Goal: Task Accomplishment & Management: Complete application form

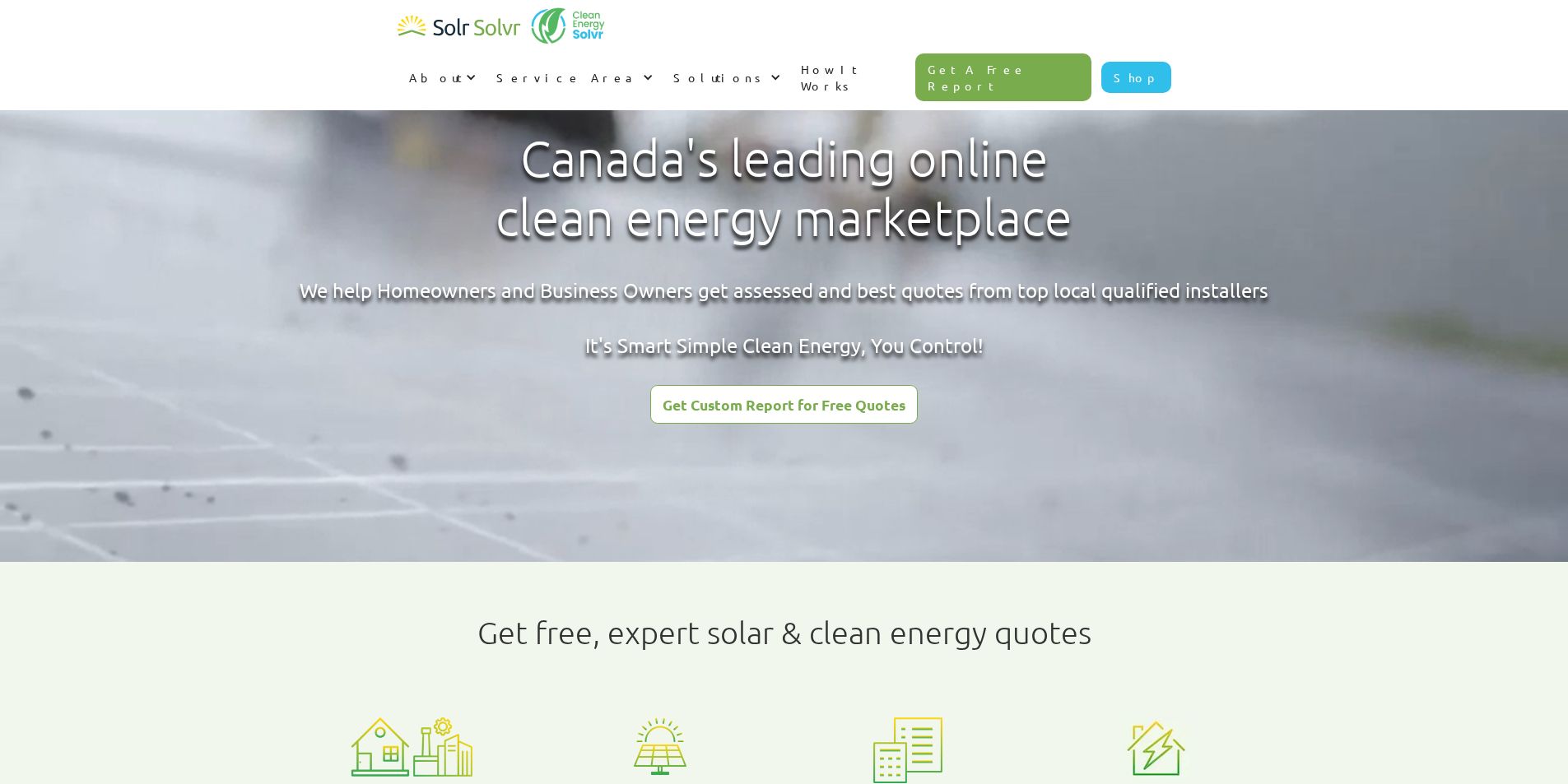
click at [753, 408] on div "Get Custom Report for Free Quotes" at bounding box center [784, 404] width 243 height 15
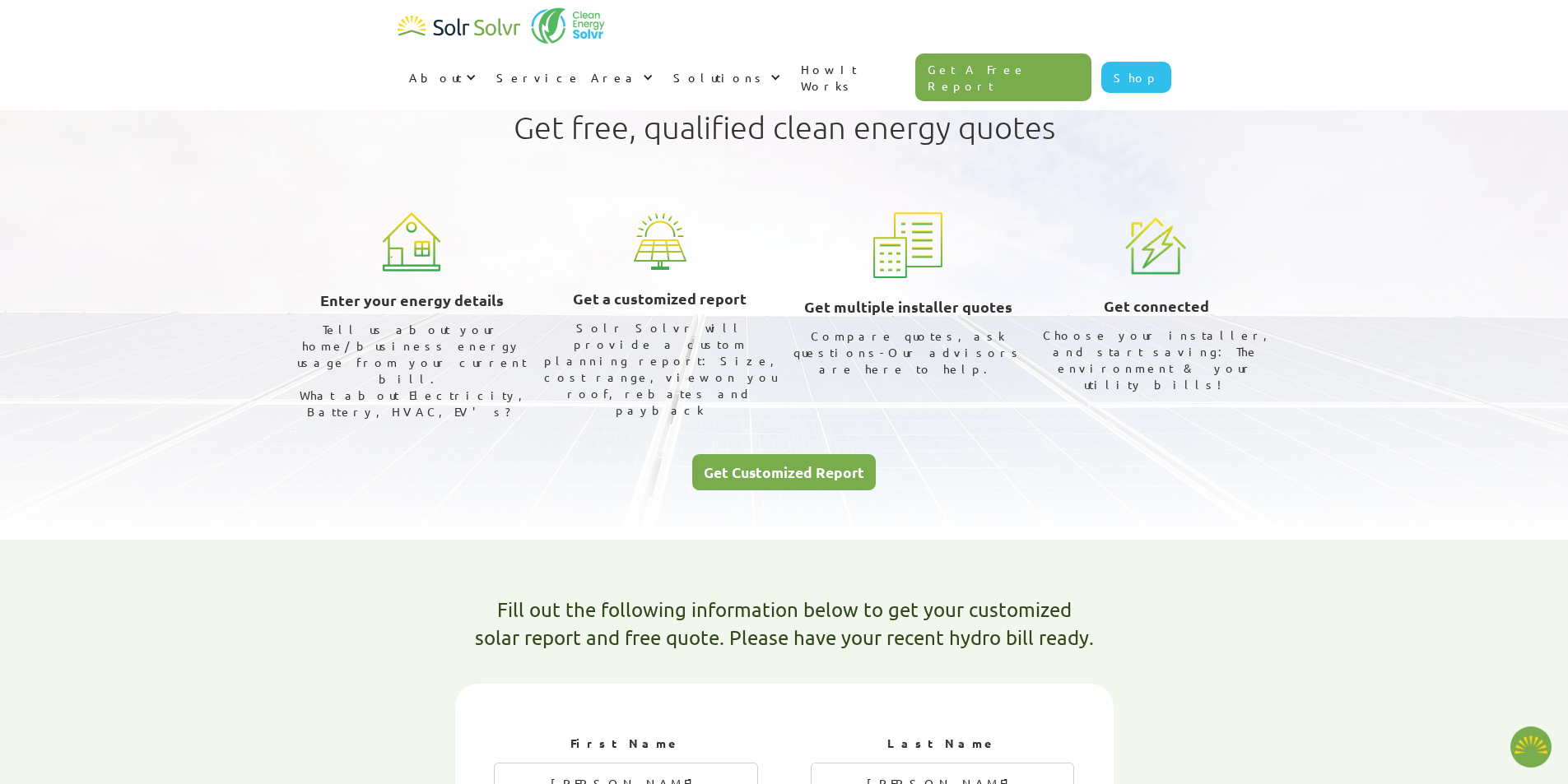
select select "ENMAX"
select select "75%"
click at [757, 464] on div "Get Customized Report" at bounding box center [784, 471] width 161 height 15
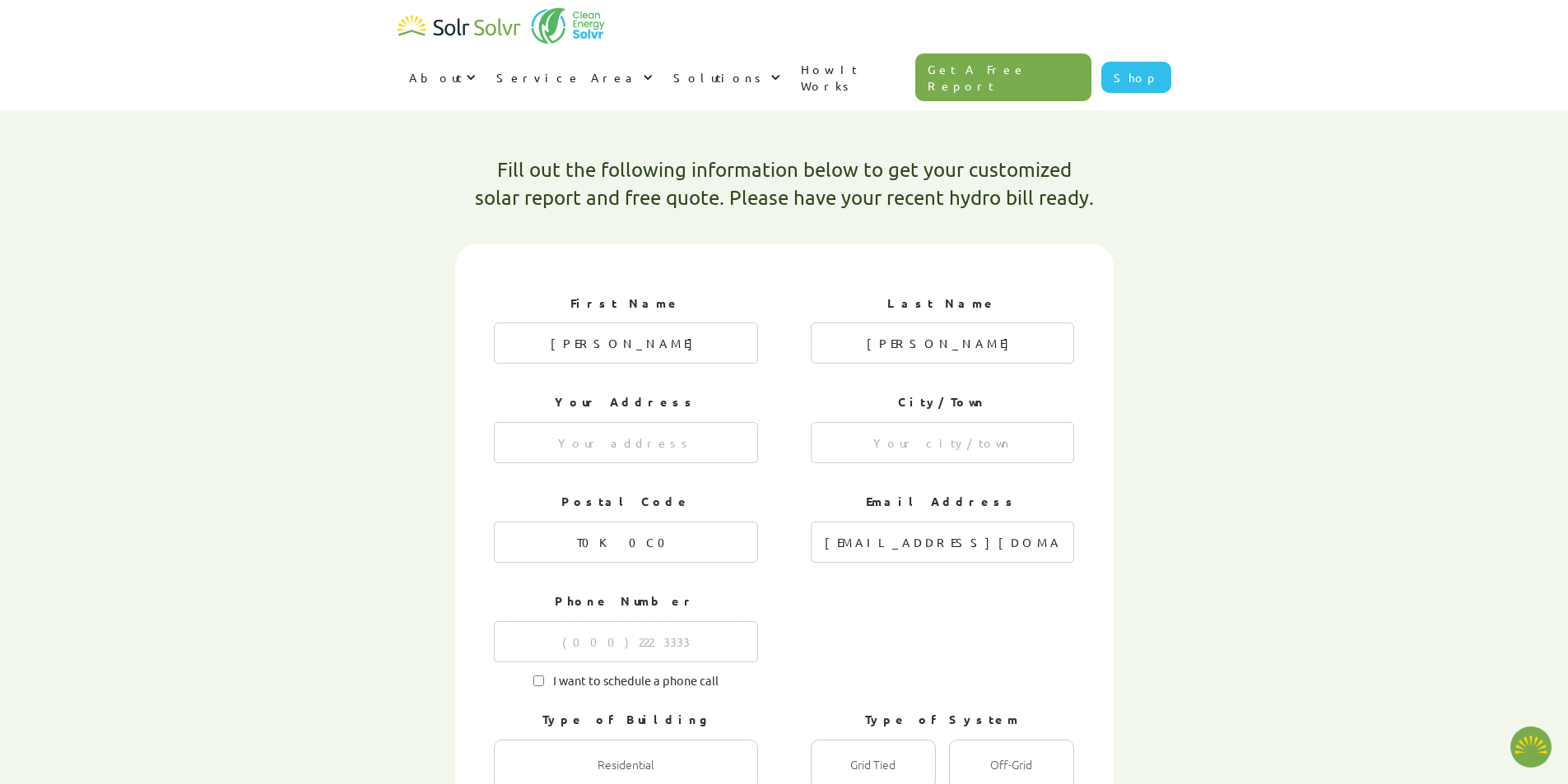
scroll to position [441, 0]
type textarea "x"
radio input "true"
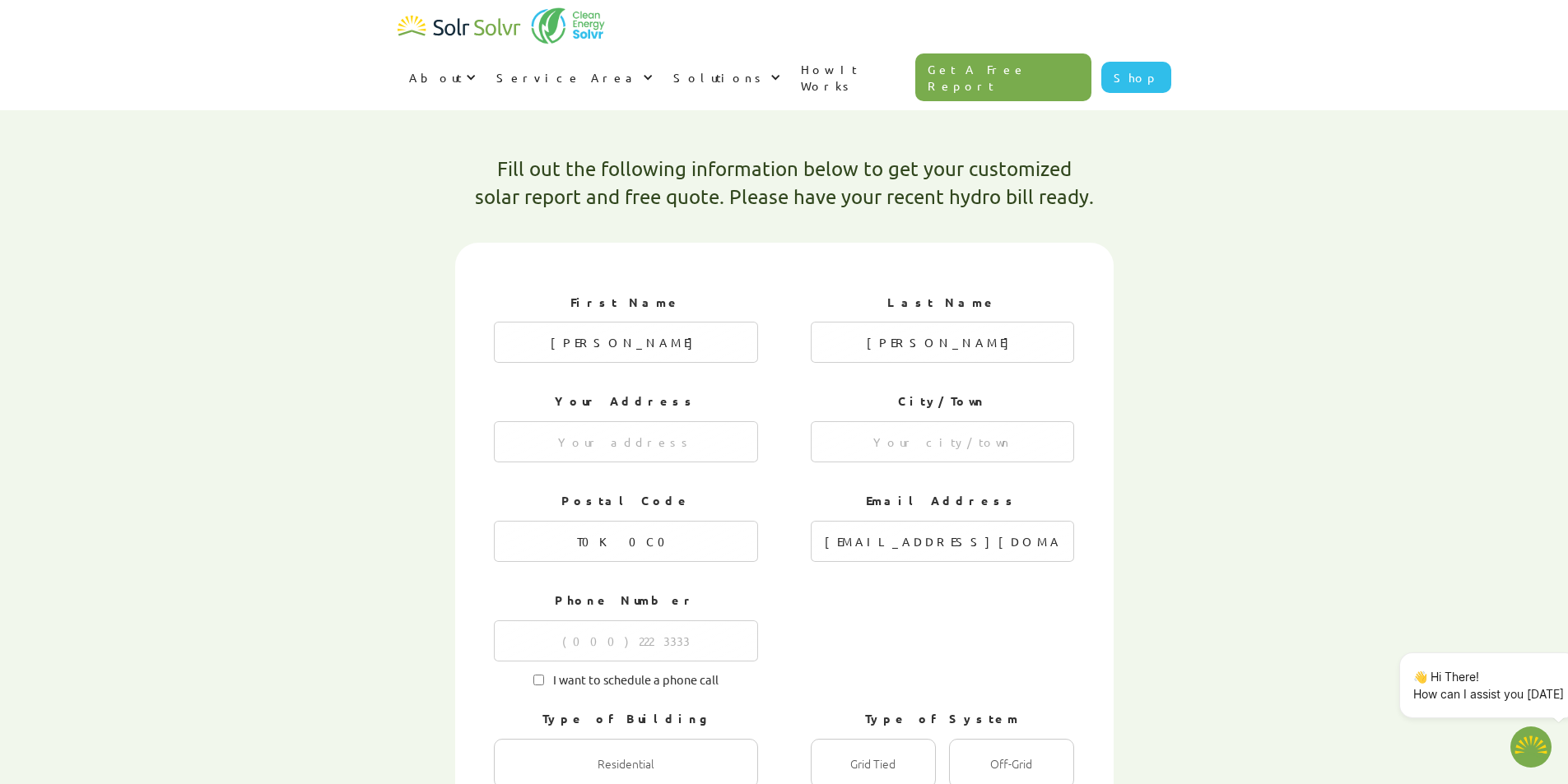
radio input "true"
radio input "false"
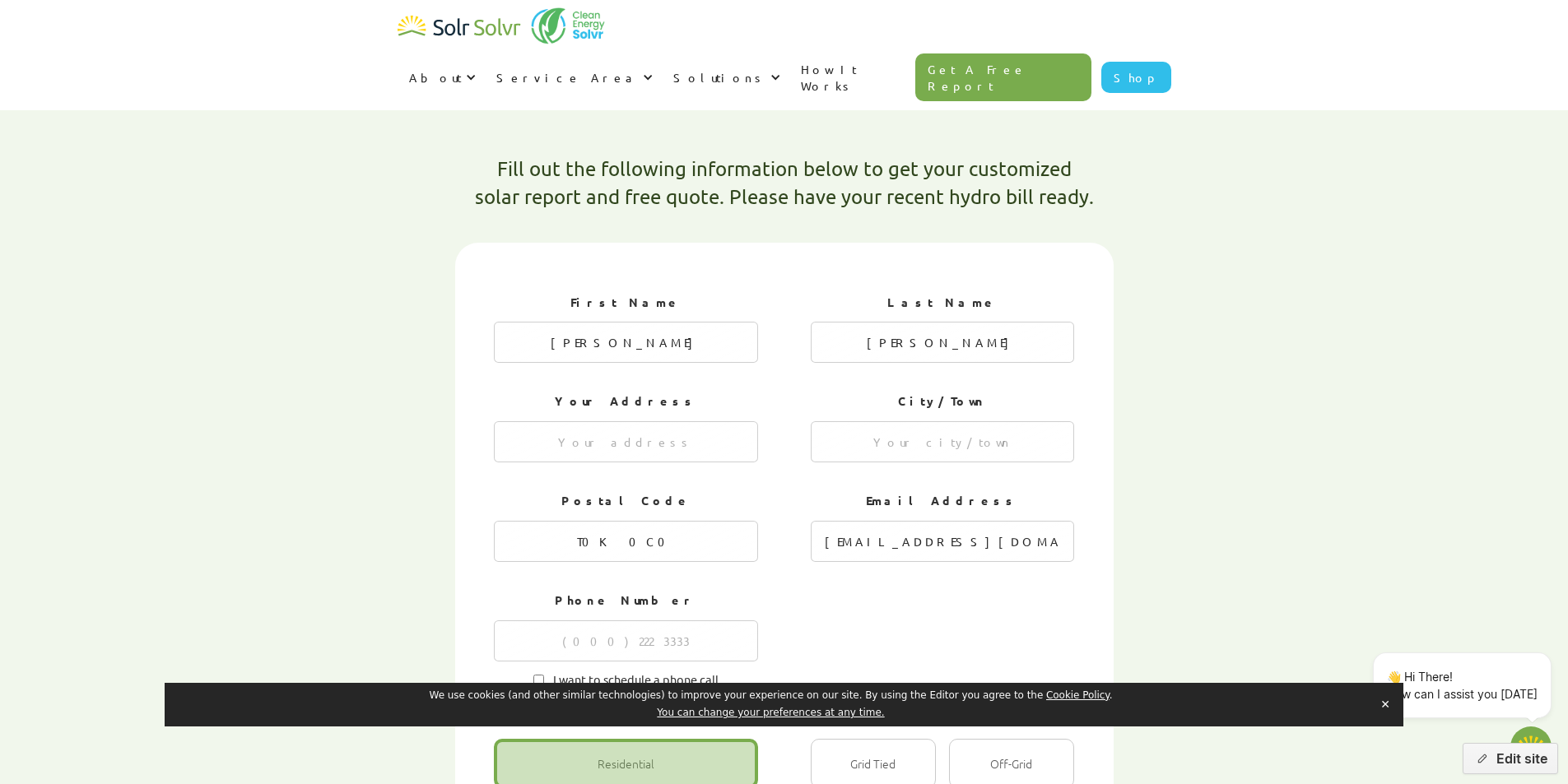
type textarea "x"
click at [1505, 756] on button "Edit site" at bounding box center [1510, 759] width 95 height 32
select select "ENMAX"
select select "75%"
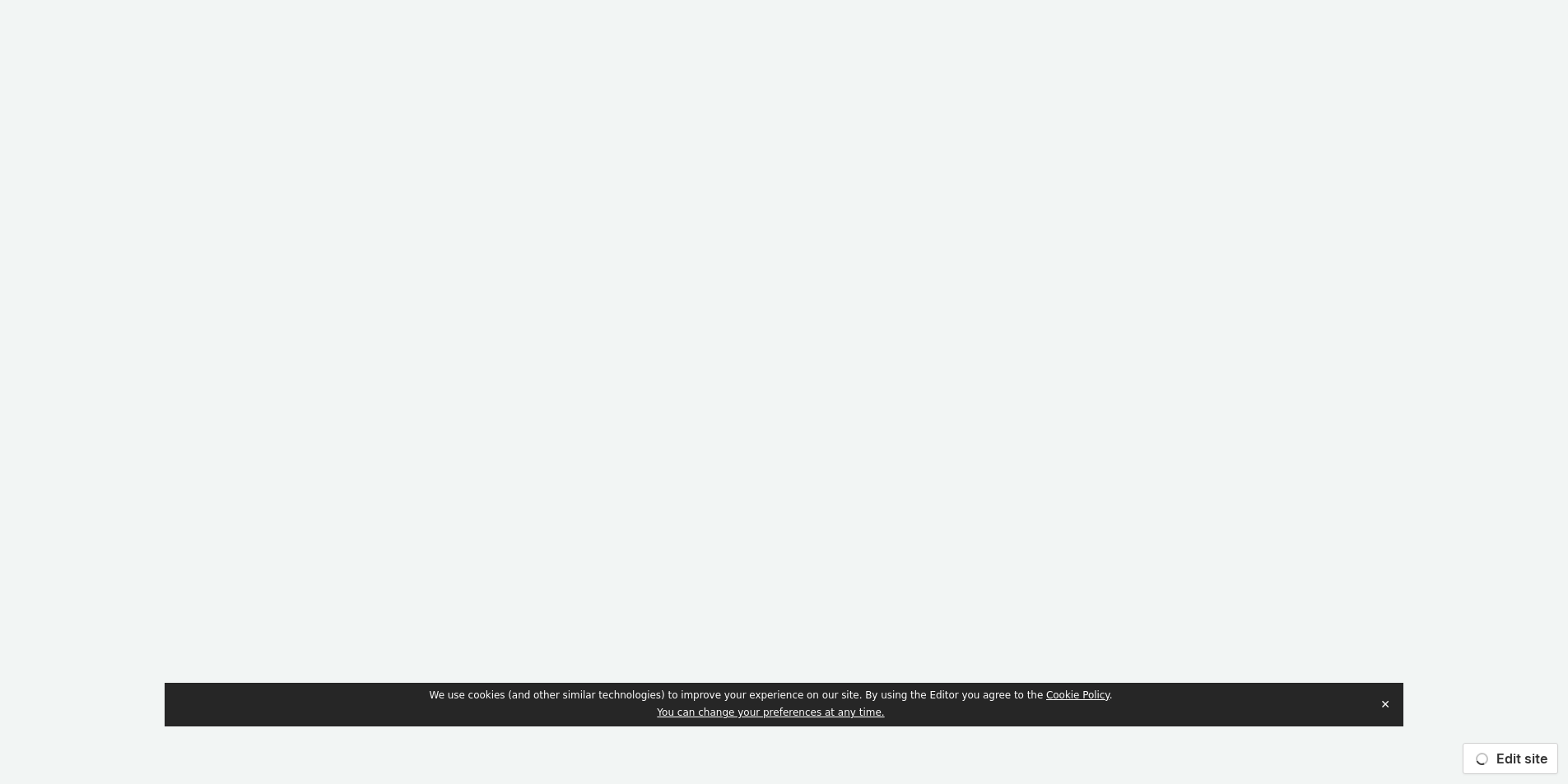
scroll to position [0, 0]
click at [1386, 708] on button "✕" at bounding box center [1385, 704] width 23 height 25
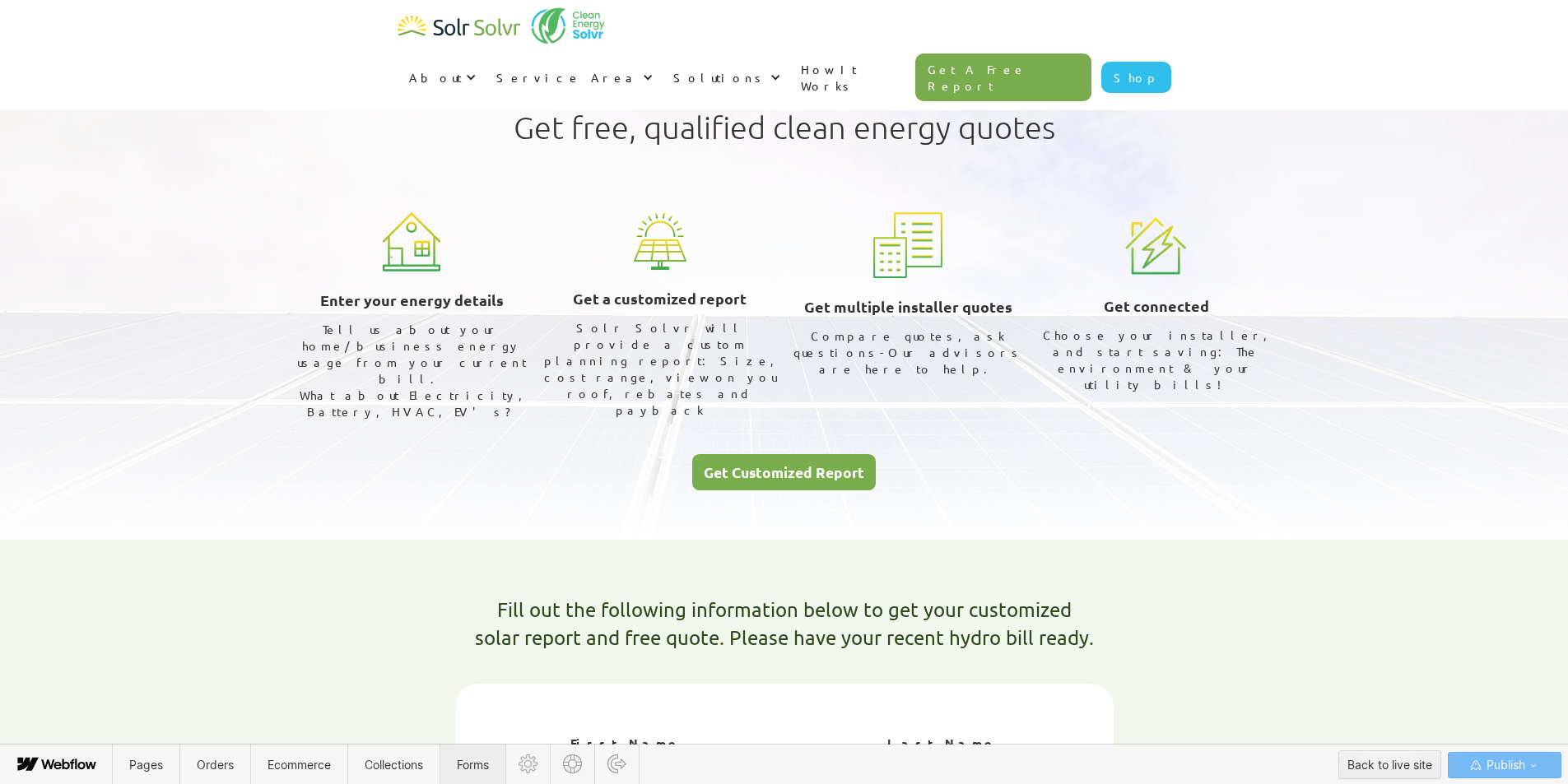
click at [465, 776] on span "Forms" at bounding box center [473, 764] width 65 height 41
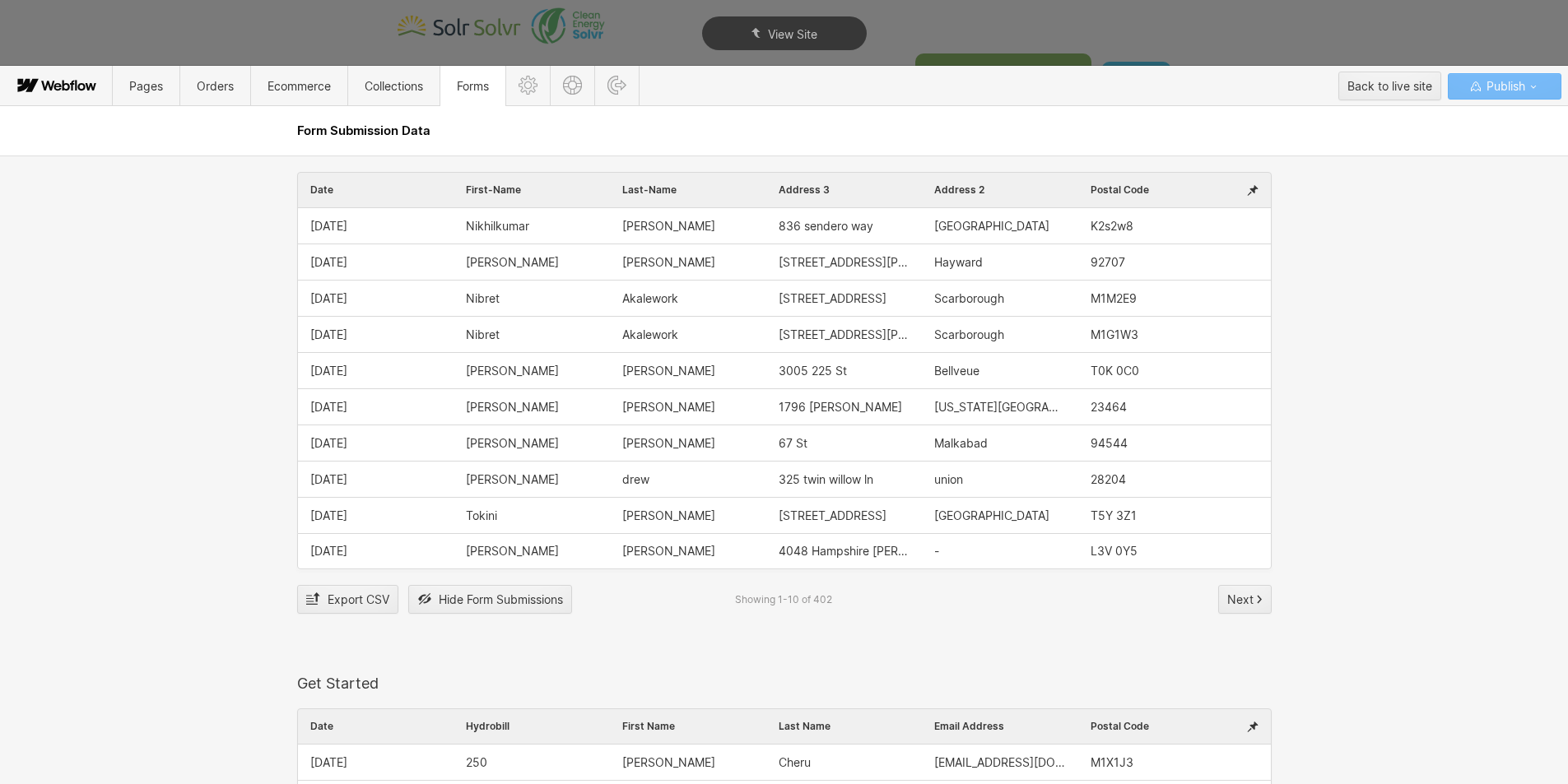
scroll to position [2139, 0]
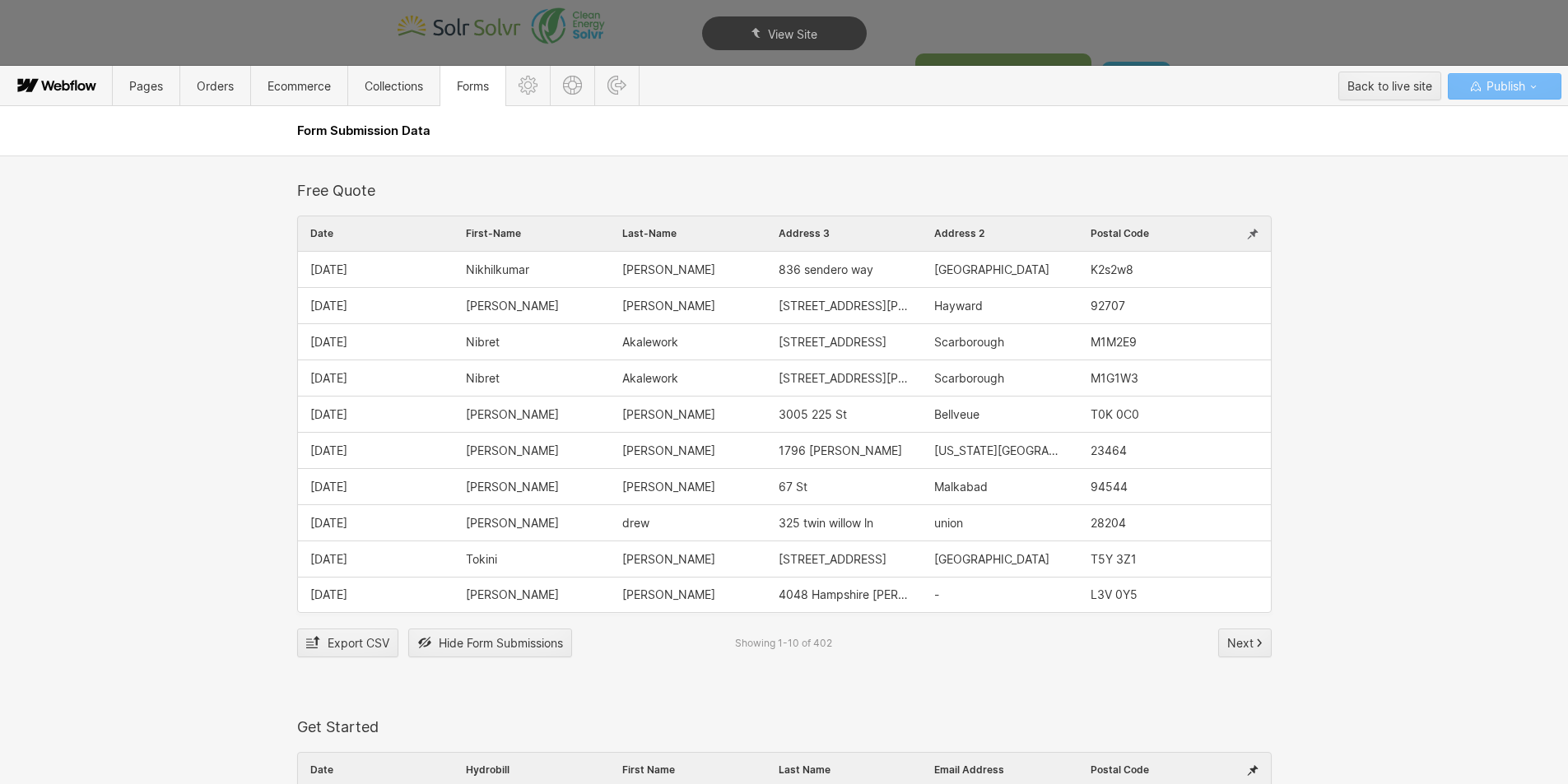
click at [1247, 235] on icon at bounding box center [1253, 234] width 12 height 14
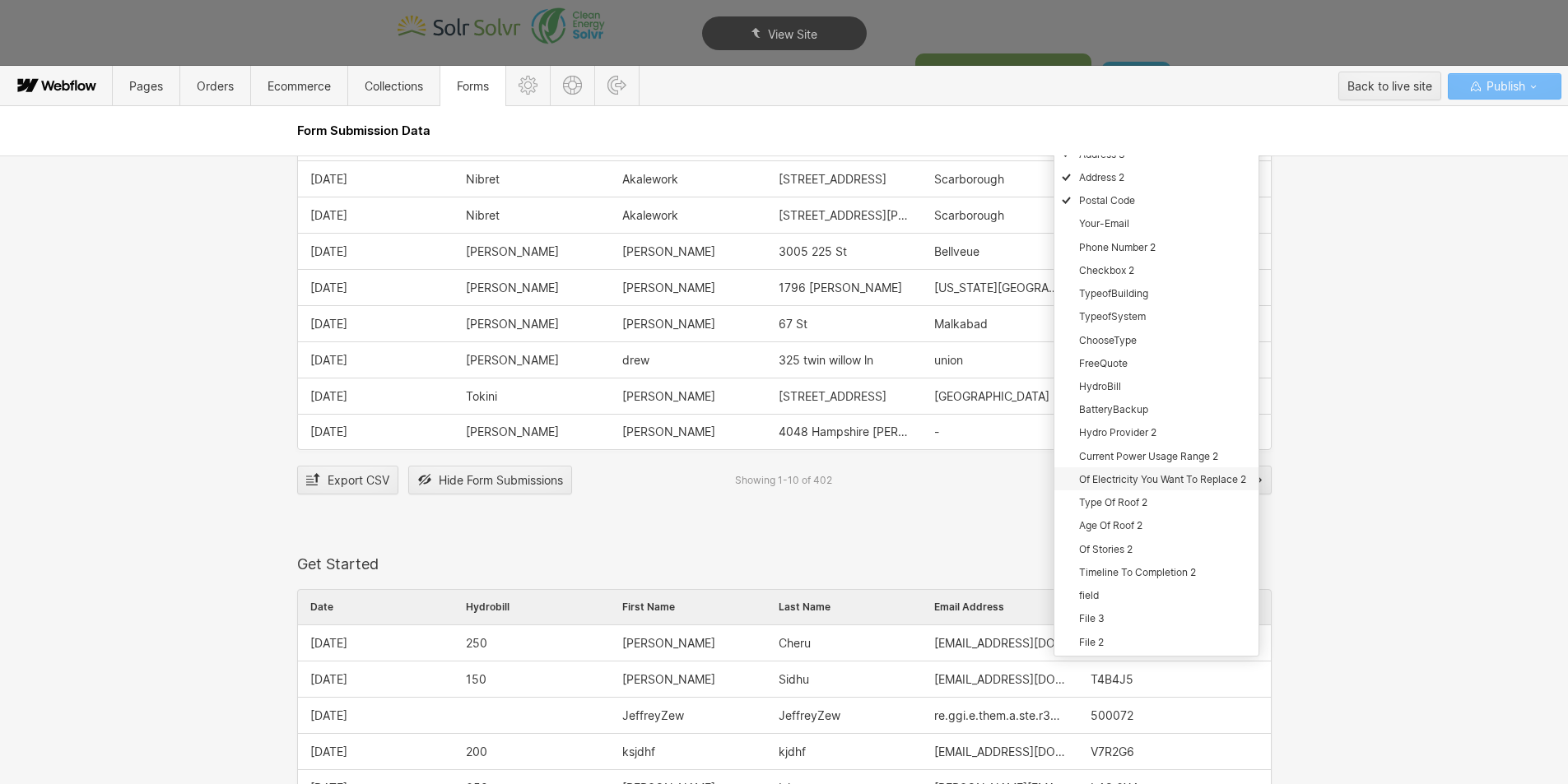
scroll to position [2303, 0]
click at [1115, 616] on div "File 3" at bounding box center [1157, 615] width 205 height 23
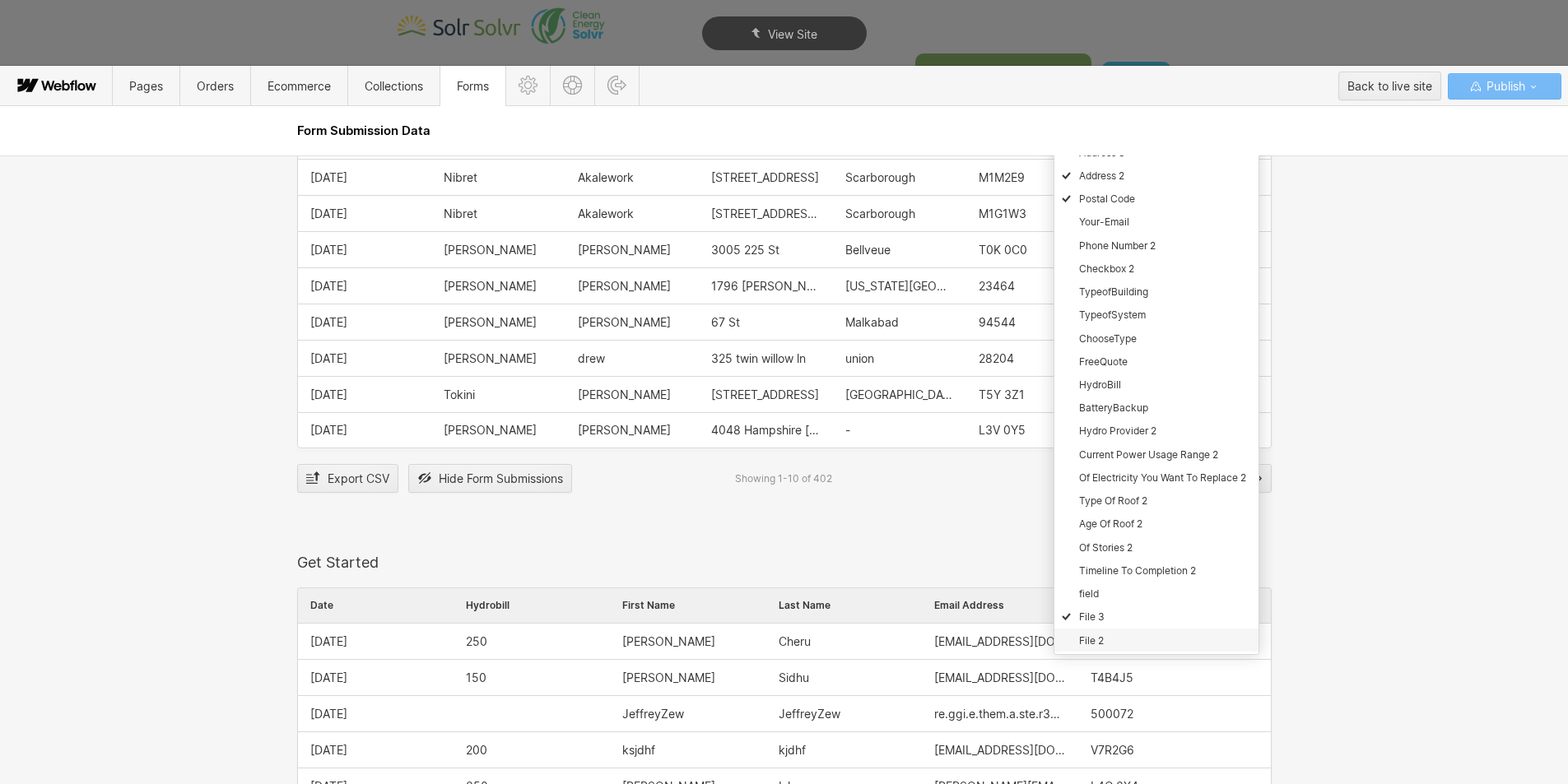
click at [1114, 640] on div "File 2" at bounding box center [1157, 639] width 205 height 23
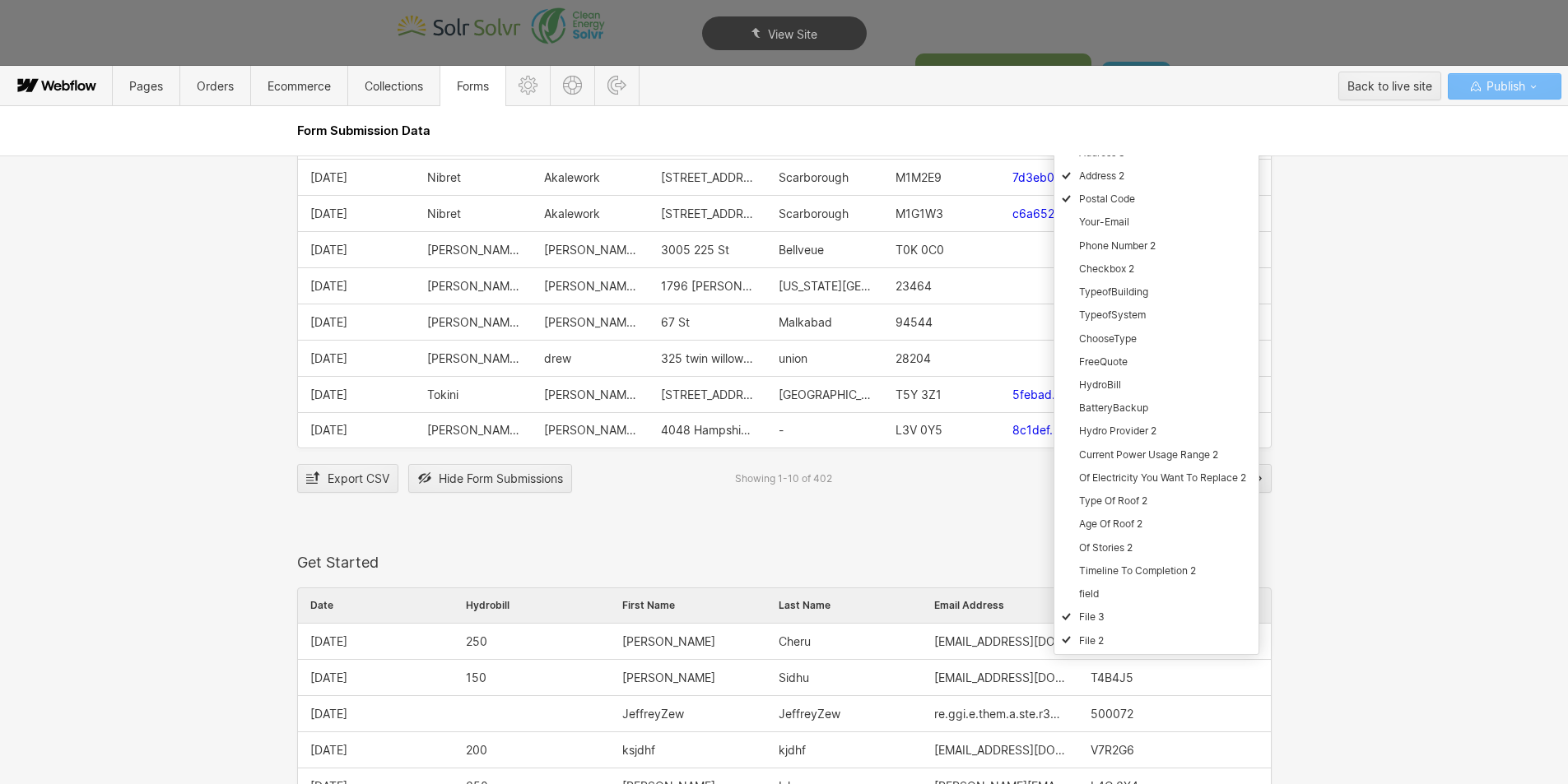
click at [989, 527] on div at bounding box center [1162, 372] width 382 height 729
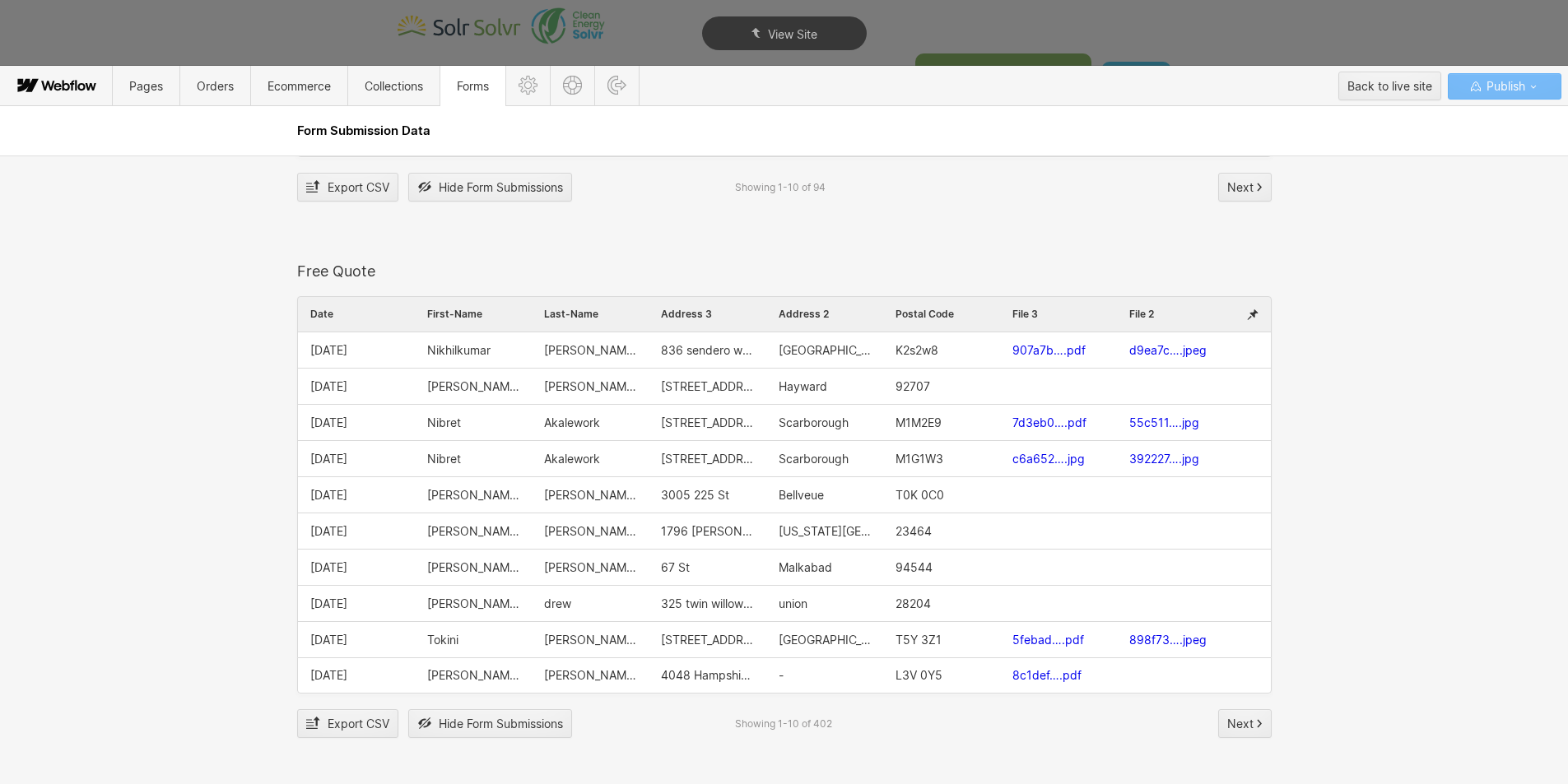
scroll to position [2057, 0]
click at [1383, 87] on div "Back to live site" at bounding box center [1389, 86] width 84 height 25
type textarea "x"
